Goal: Task Accomplishment & Management: Complete application form

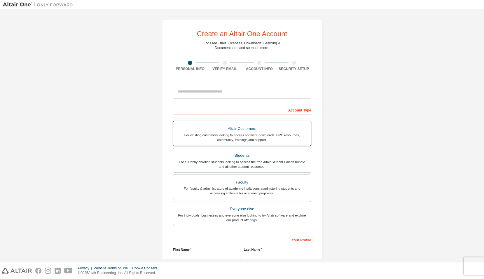
click at [278, 132] on div "Altair Customers" at bounding box center [242, 129] width 131 height 8
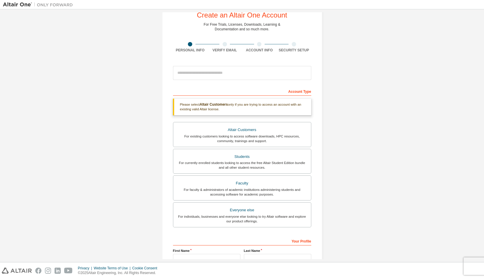
scroll to position [29, 0]
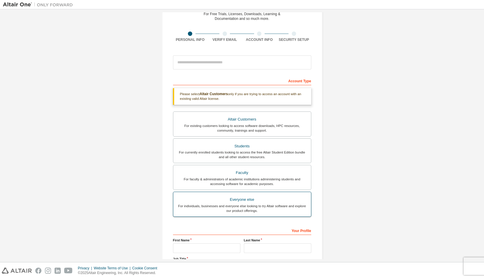
click at [292, 201] on div "Everyone else" at bounding box center [242, 200] width 131 height 8
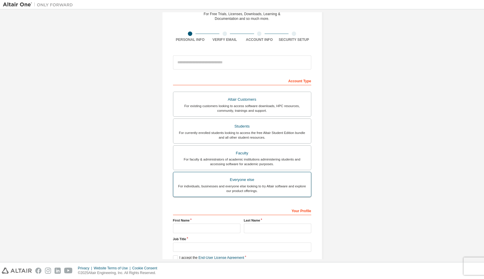
click at [292, 181] on div "Everyone else" at bounding box center [242, 180] width 131 height 8
click at [288, 104] on div "For existing customers looking to access software downloads, HPC resources, com…" at bounding box center [242, 108] width 131 height 9
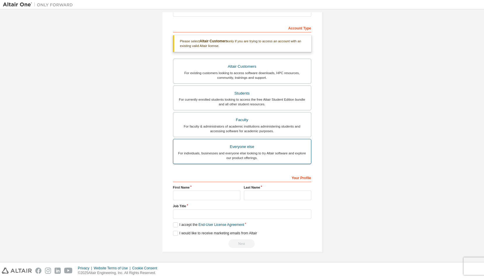
click at [287, 147] on div "Everyone else" at bounding box center [242, 147] width 131 height 8
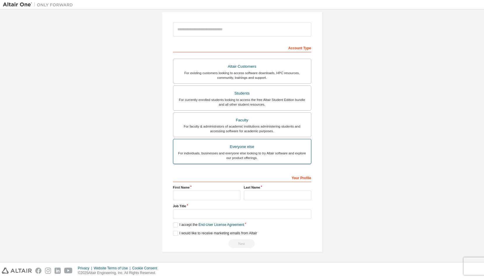
scroll to position [62, 0]
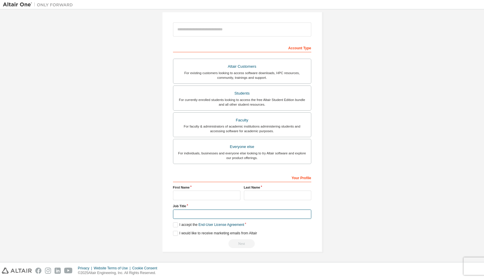
click at [234, 212] on input "text" at bounding box center [242, 215] width 138 height 10
click at [191, 192] on input "text" at bounding box center [206, 196] width 67 height 10
type input "**********"
click at [253, 195] on input "text" at bounding box center [277, 196] width 67 height 10
type input "*******"
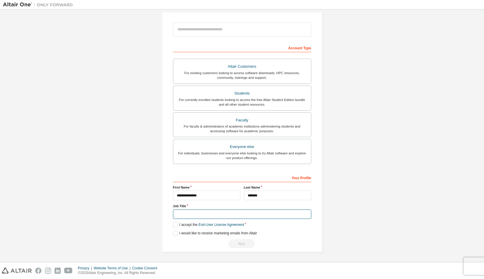
click at [225, 211] on input "text" at bounding box center [242, 215] width 138 height 10
click at [279, 80] on label "Altair Customers For existing customers looking to access software downloads, H…" at bounding box center [242, 71] width 138 height 25
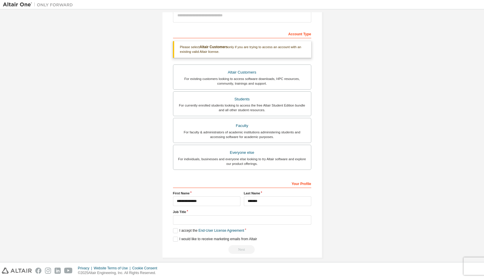
scroll to position [82, 0]
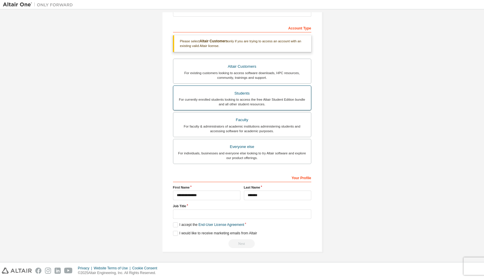
click at [270, 96] on div "Students" at bounding box center [242, 93] width 131 height 8
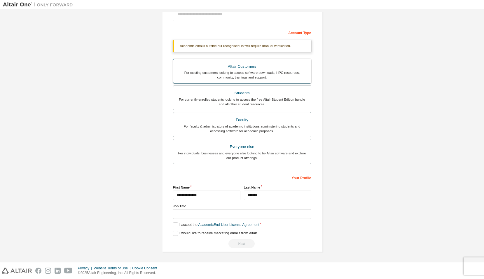
click at [264, 73] on div "For existing customers looking to access software downloads, HPC resources, com…" at bounding box center [242, 74] width 131 height 9
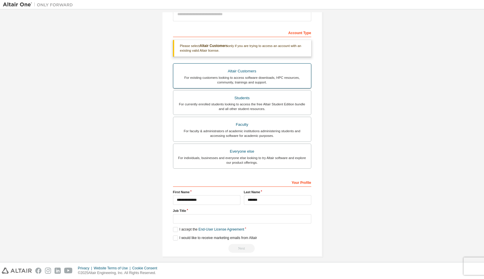
scroll to position [82, 0]
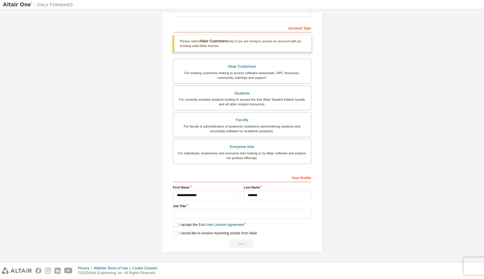
click at [186, 226] on label "I accept the End-User License Agreement" at bounding box center [208, 225] width 71 height 5
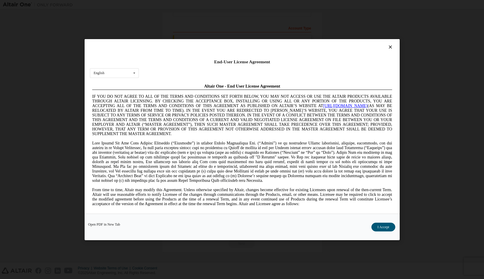
scroll to position [0, 0]
click at [380, 227] on button "I Accept" at bounding box center [383, 227] width 24 height 9
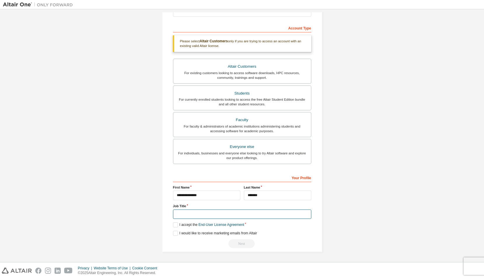
click at [215, 210] on input "text" at bounding box center [242, 215] width 138 height 10
click at [215, 210] on input "*********" at bounding box center [242, 215] width 138 height 10
type input "**********"
click at [291, 229] on div "**********" at bounding box center [242, 211] width 138 height 76
click at [239, 244] on div "Next" at bounding box center [242, 243] width 138 height 9
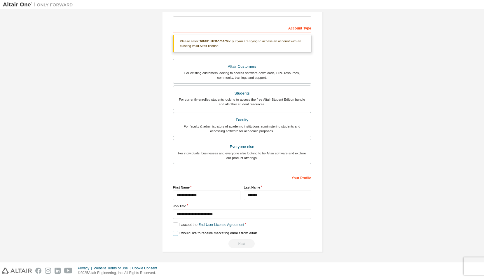
click at [191, 232] on label "I would like to receive marketing emails from Altair" at bounding box center [215, 233] width 84 height 5
click at [226, 248] on div "Next" at bounding box center [242, 243] width 138 height 9
drag, startPoint x: 242, startPoint y: 214, endPoint x: 143, endPoint y: 211, distance: 99.3
click at [143, 211] on div "Create an Altair One Account For Free Trials, Licenses, Downloads, Learning & D…" at bounding box center [242, 94] width 479 height 329
click at [272, 155] on div "For individuals, businesses and everyone else looking to try Altair software an…" at bounding box center [242, 155] width 131 height 9
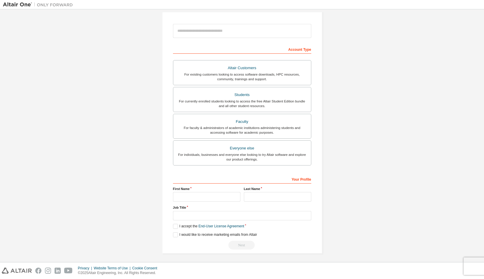
scroll to position [62, 0]
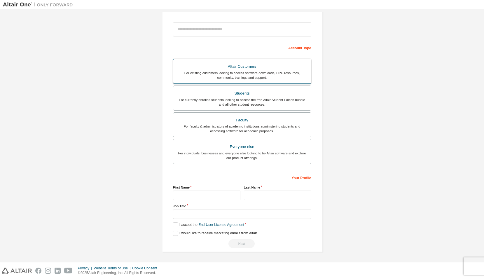
click at [257, 64] on div "Altair Customers" at bounding box center [242, 66] width 131 height 8
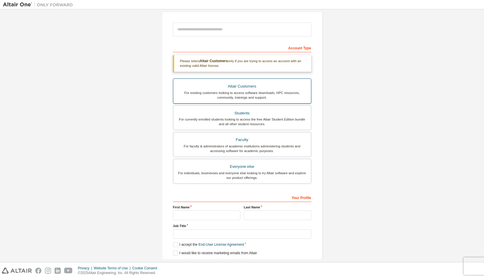
scroll to position [4, 0]
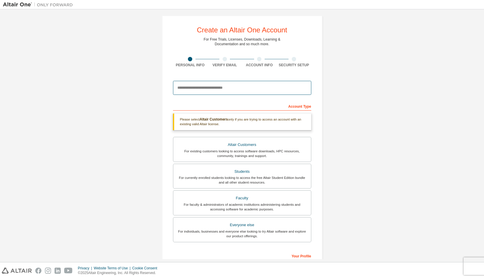
click at [223, 88] on input "email" at bounding box center [242, 88] width 138 height 14
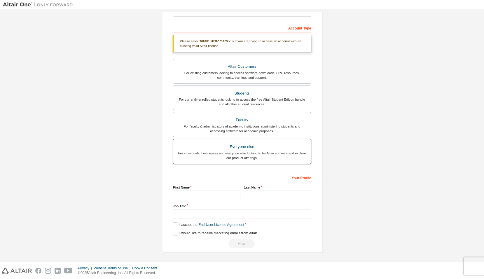
click at [265, 152] on div "For individuals, businesses and everyone else looking to try Altair software an…" at bounding box center [242, 155] width 131 height 9
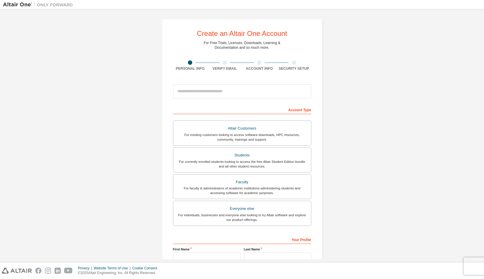
scroll to position [0, 0]
click at [245, 90] on input "email" at bounding box center [242, 92] width 138 height 14
click at [245, 156] on div "Students" at bounding box center [242, 156] width 131 height 8
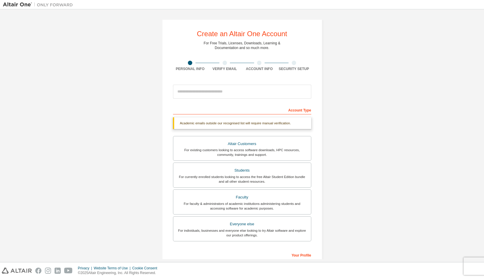
click at [252, 129] on div "Academic emails outside our recognised list will require manual verification." at bounding box center [242, 123] width 138 height 12
click at [256, 138] on label "Altair Customers For existing customers looking to access software downloads, H…" at bounding box center [242, 148] width 138 height 25
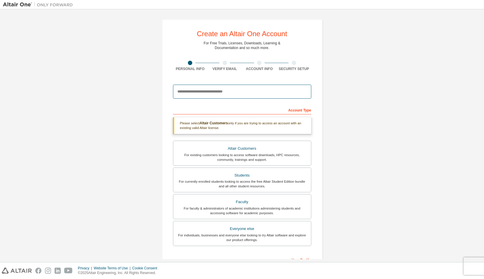
click at [218, 95] on input "email" at bounding box center [242, 92] width 138 height 14
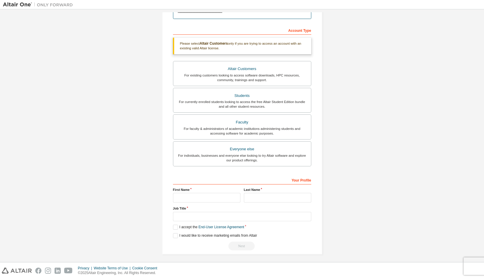
scroll to position [82, 0]
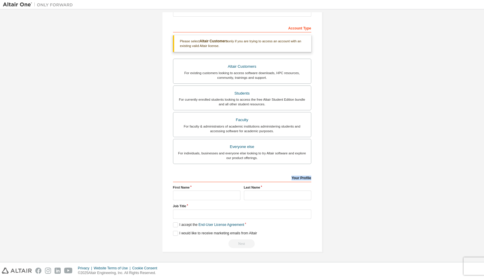
drag, startPoint x: 290, startPoint y: 180, endPoint x: 321, endPoint y: 180, distance: 31.0
click at [321, 180] on div "Create an Altair One Account For Free Trials, Licenses, Downloads, Learning & D…" at bounding box center [242, 94] width 161 height 315
drag, startPoint x: 321, startPoint y: 180, endPoint x: 307, endPoint y: 179, distance: 14.1
click at [307, 179] on div "Your Profile" at bounding box center [242, 177] width 138 height 9
drag, startPoint x: 289, startPoint y: 177, endPoint x: 321, endPoint y: 181, distance: 32.4
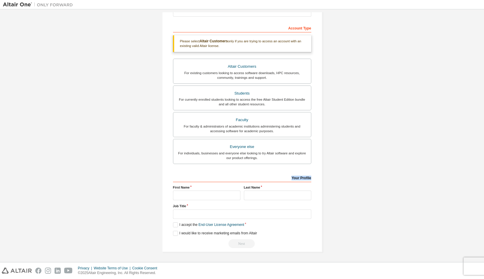
click at [321, 181] on div "Create an Altair One Account For Free Trials, Licenses, Downloads, Learning & D…" at bounding box center [242, 94] width 161 height 315
drag, startPoint x: 321, startPoint y: 181, endPoint x: 305, endPoint y: 176, distance: 16.2
click at [305, 176] on div "Your Profile" at bounding box center [242, 177] width 138 height 9
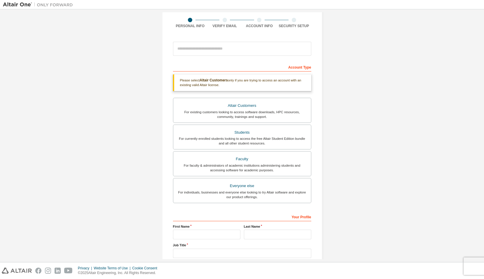
scroll to position [0, 0]
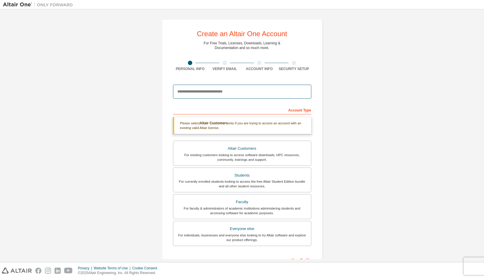
click at [214, 92] on input "email" at bounding box center [242, 92] width 138 height 14
click at [227, 89] on input "email" at bounding box center [242, 92] width 138 height 14
click at [234, 86] on input "**********" at bounding box center [242, 92] width 138 height 14
click at [258, 89] on input "**********" at bounding box center [242, 92] width 138 height 14
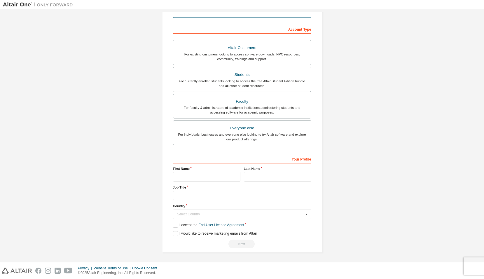
scroll to position [81, 0]
type input "**********"
click at [225, 179] on input "text" at bounding box center [206, 177] width 67 height 10
type input "**********"
click at [256, 182] on div "**********" at bounding box center [242, 201] width 138 height 94
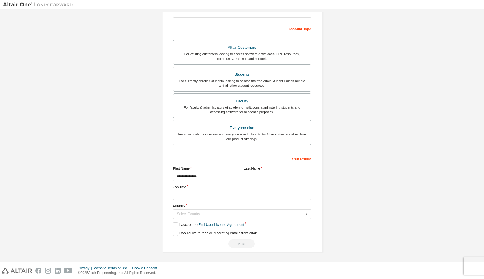
click at [254, 177] on input "text" at bounding box center [277, 177] width 67 height 10
type input "*******"
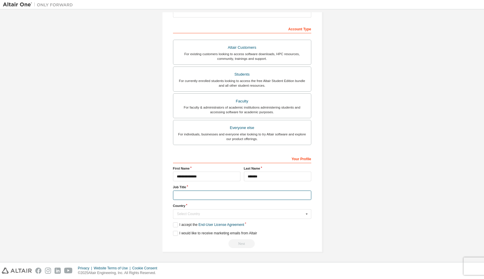
click at [235, 197] on input "text" at bounding box center [242, 196] width 138 height 10
type input "**********"
click at [237, 216] on div "Select Country" at bounding box center [240, 214] width 127 height 4
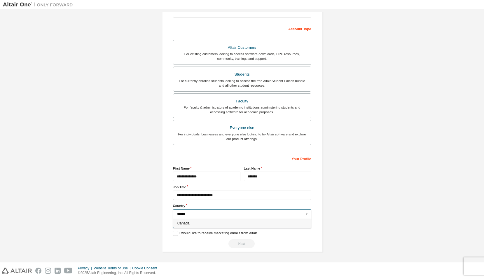
type input "******"
click at [197, 222] on span "Canada" at bounding box center [242, 224] width 130 height 4
type input "***"
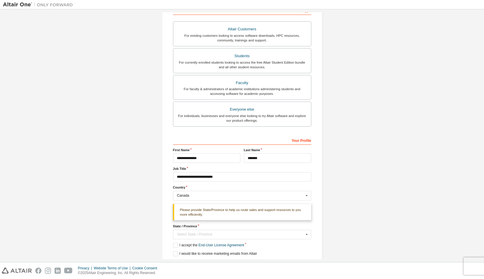
scroll to position [120, 0]
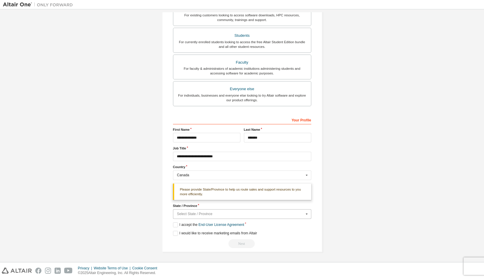
click at [203, 212] on input "text" at bounding box center [243, 214] width 138 height 9
type input "***"
click at [191, 221] on div "Quebec" at bounding box center [242, 223] width 138 height 9
type input "**"
click at [180, 226] on label "I accept the End-User License Agreement" at bounding box center [208, 225] width 71 height 5
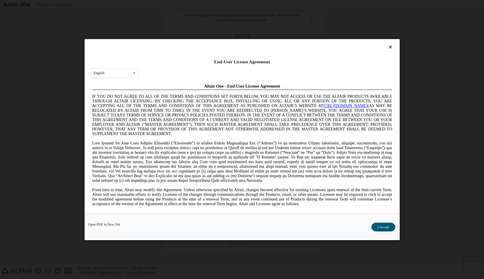
scroll to position [0, 0]
click at [383, 230] on button "I Accept" at bounding box center [383, 227] width 24 height 9
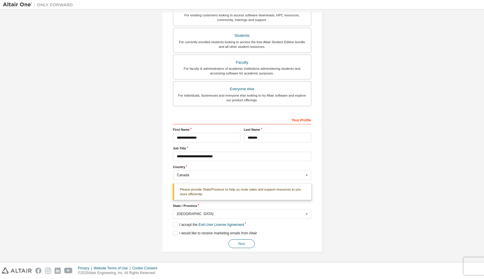
click at [244, 243] on button "Next" at bounding box center [242, 243] width 26 height 9
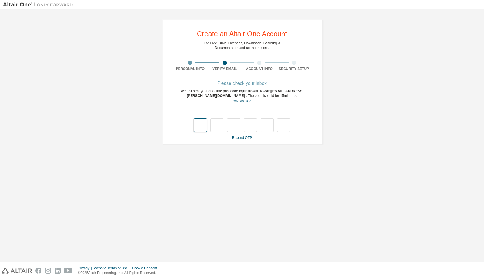
click at [201, 121] on input "text" at bounding box center [200, 125] width 13 height 13
type input "*"
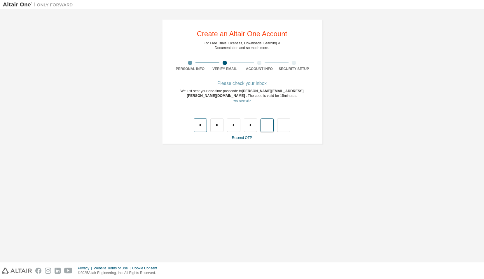
type input "*"
